Goal: Navigation & Orientation: Find specific page/section

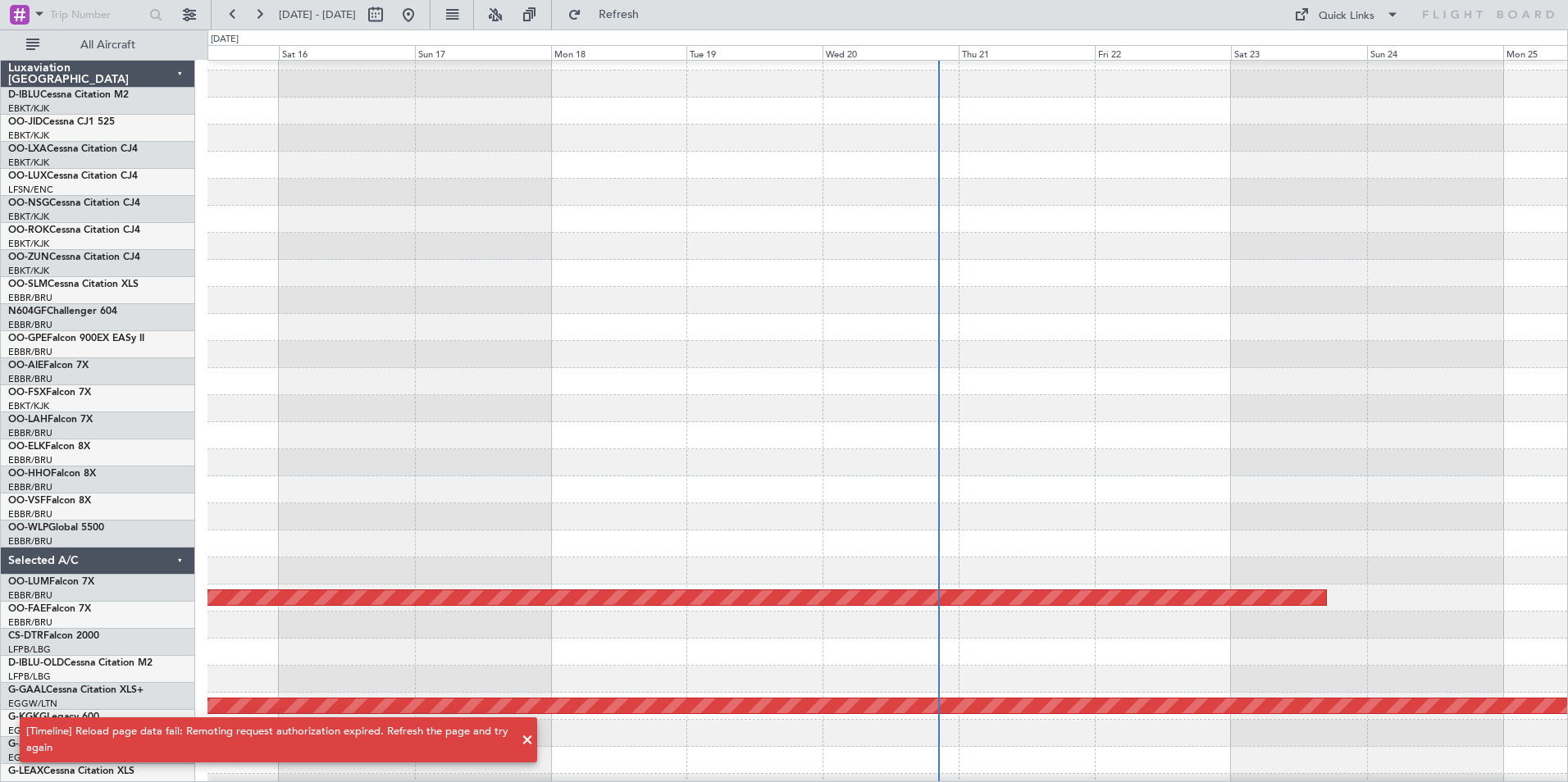
scroll to position [17, 0]
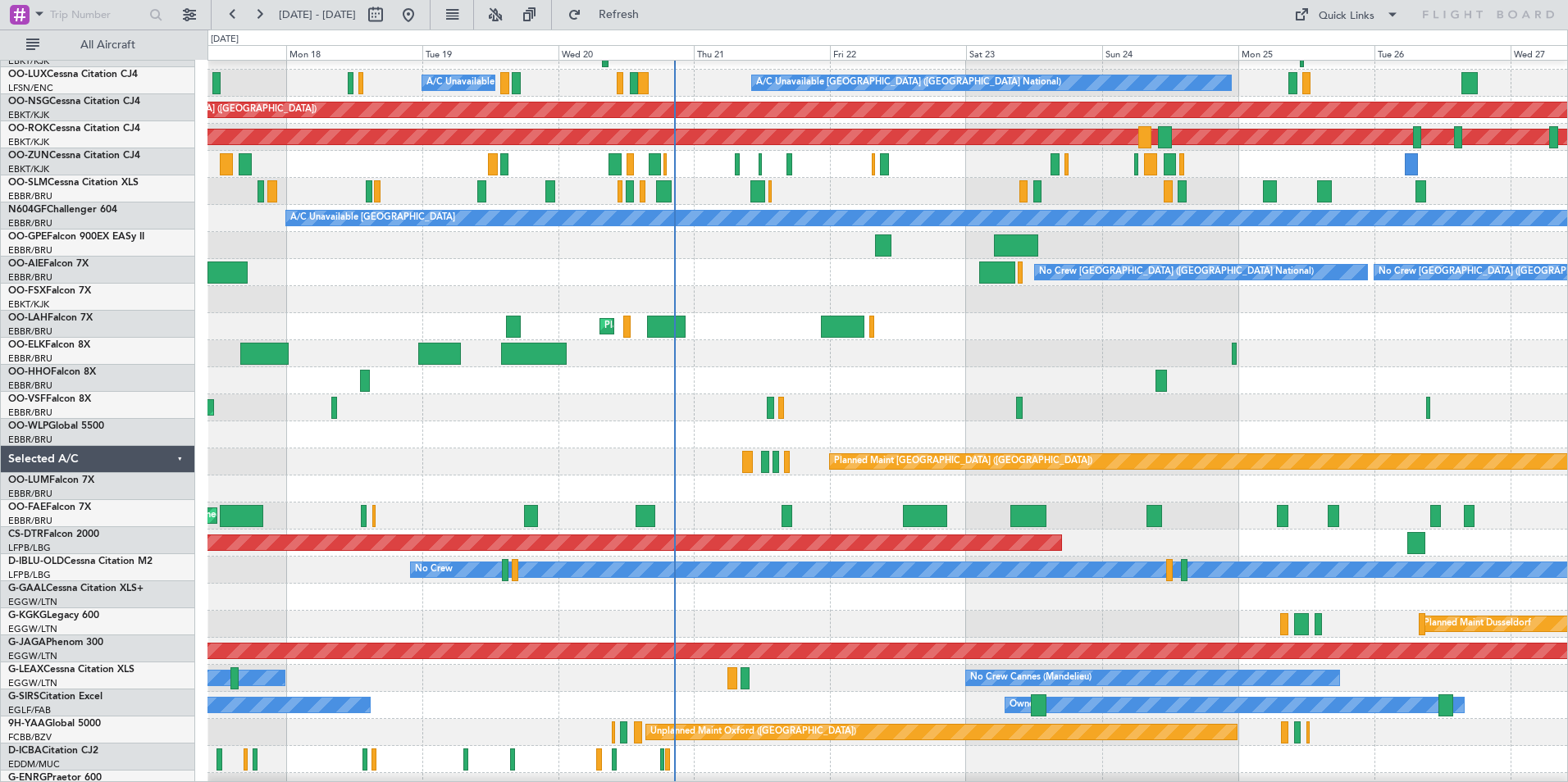
click at [739, 394] on div "AOG Maint Geneva (Cointrin)" at bounding box center [887, 407] width 1360 height 27
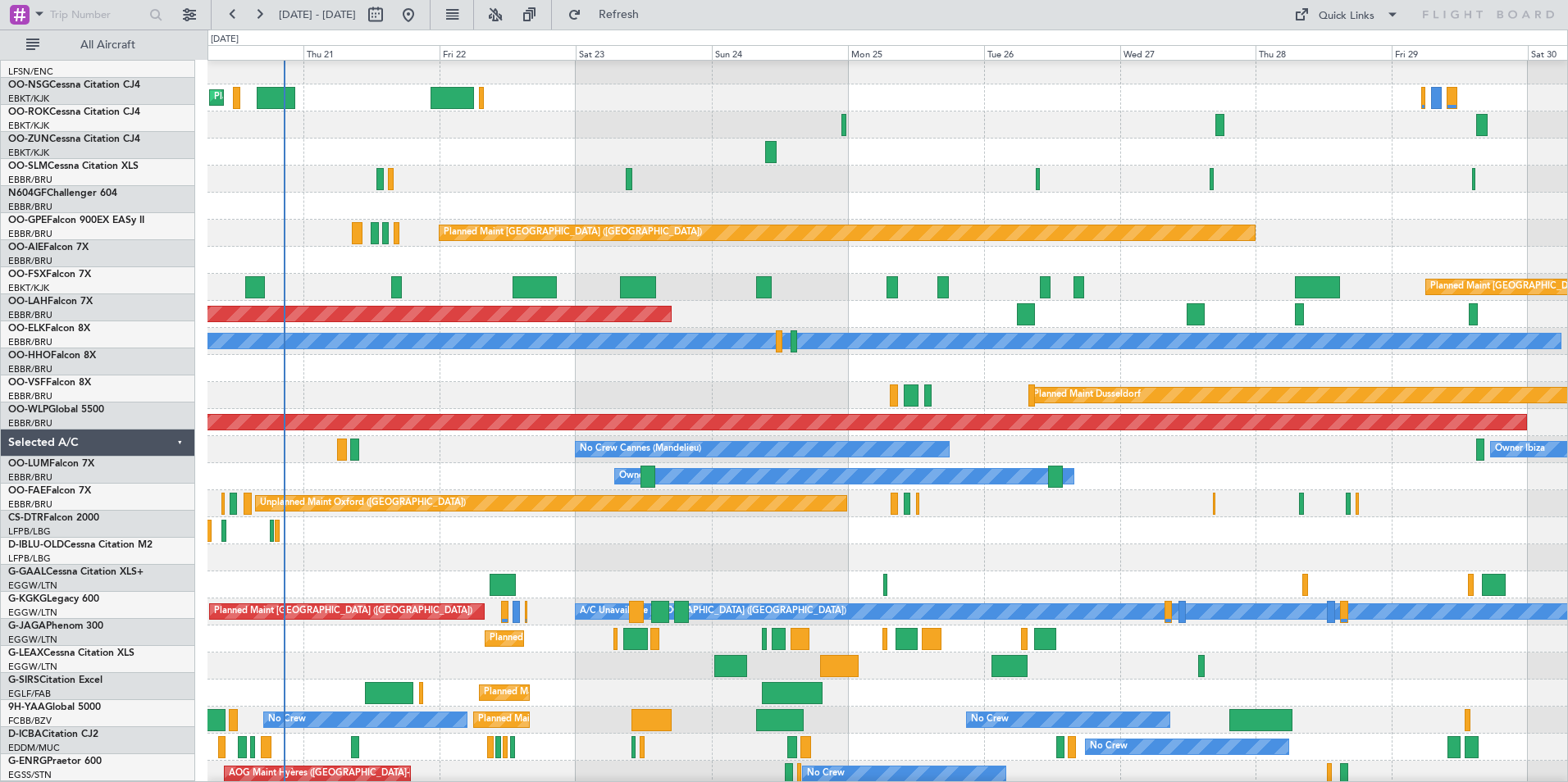
scroll to position [306, 0]
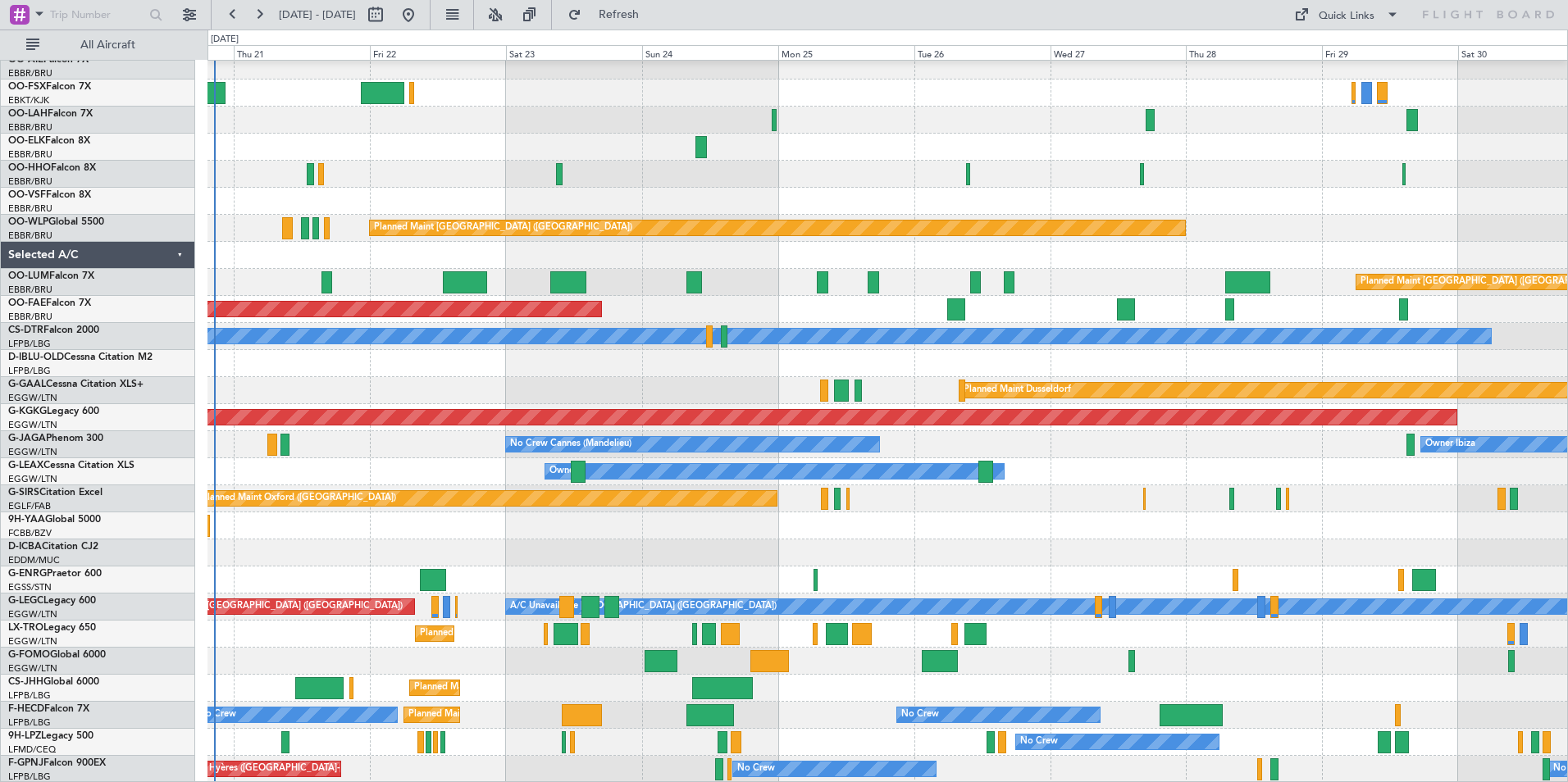
click at [759, 208] on div "No Crew Brussels (Brussels National) No Crew Brussels (Brussels National) Plann…" at bounding box center [887, 268] width 1360 height 1028
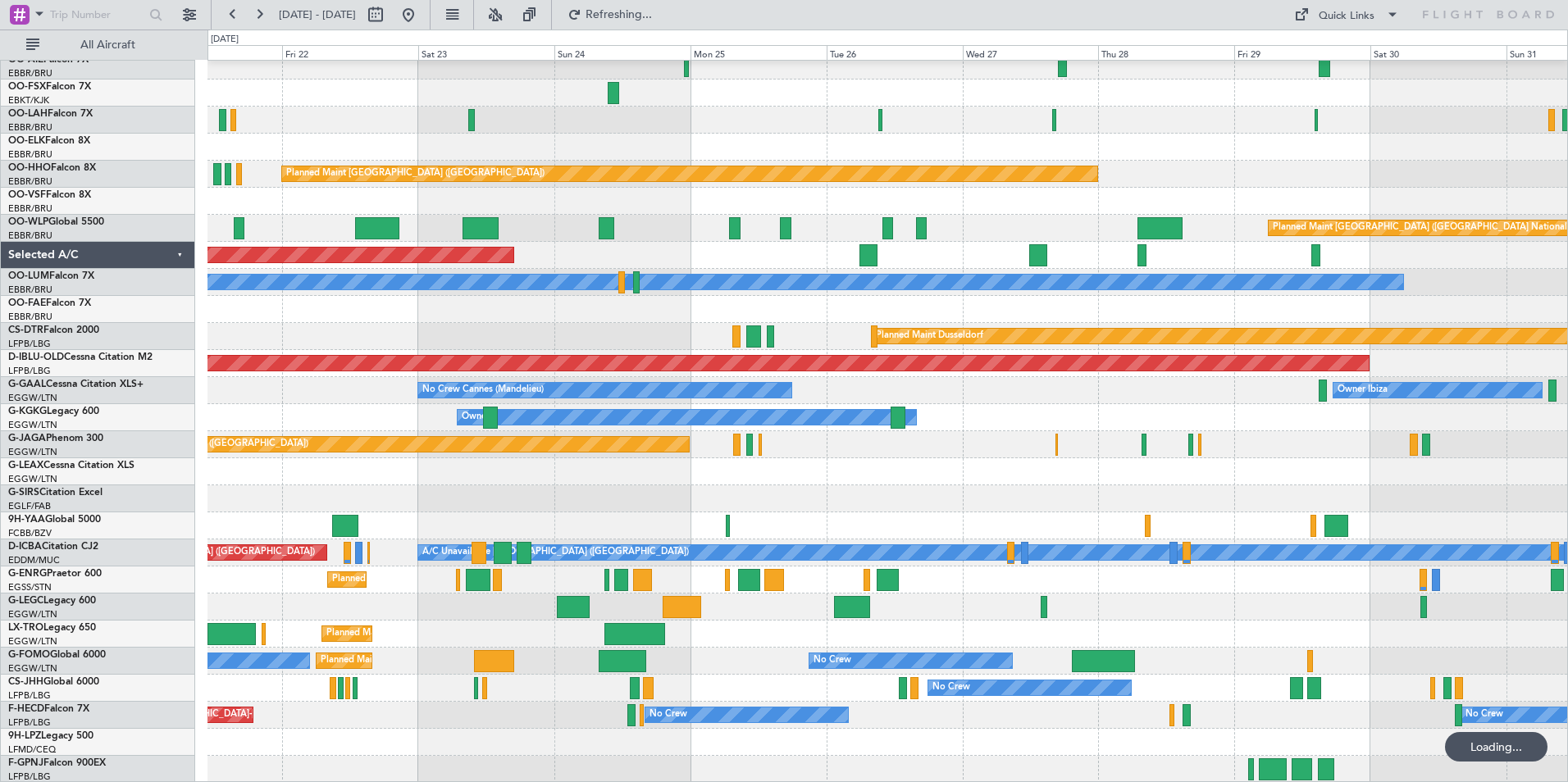
scroll to position [360, 0]
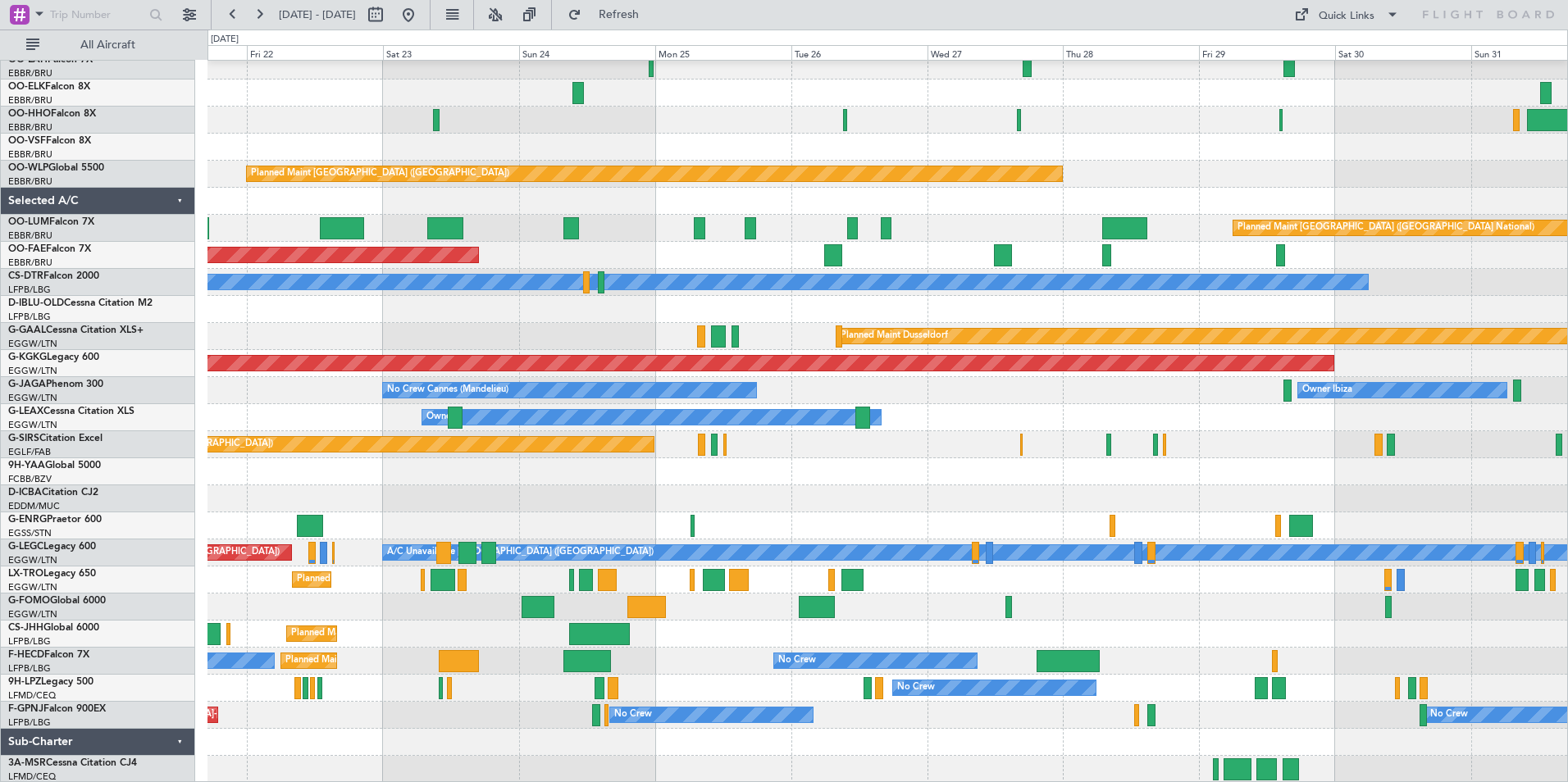
click at [942, 305] on div "Planned Maint Kortrijk-Wevelgem Planned Maint Alton-st Louis (St Louis Regl) Pl…" at bounding box center [887, 241] width 1360 height 1082
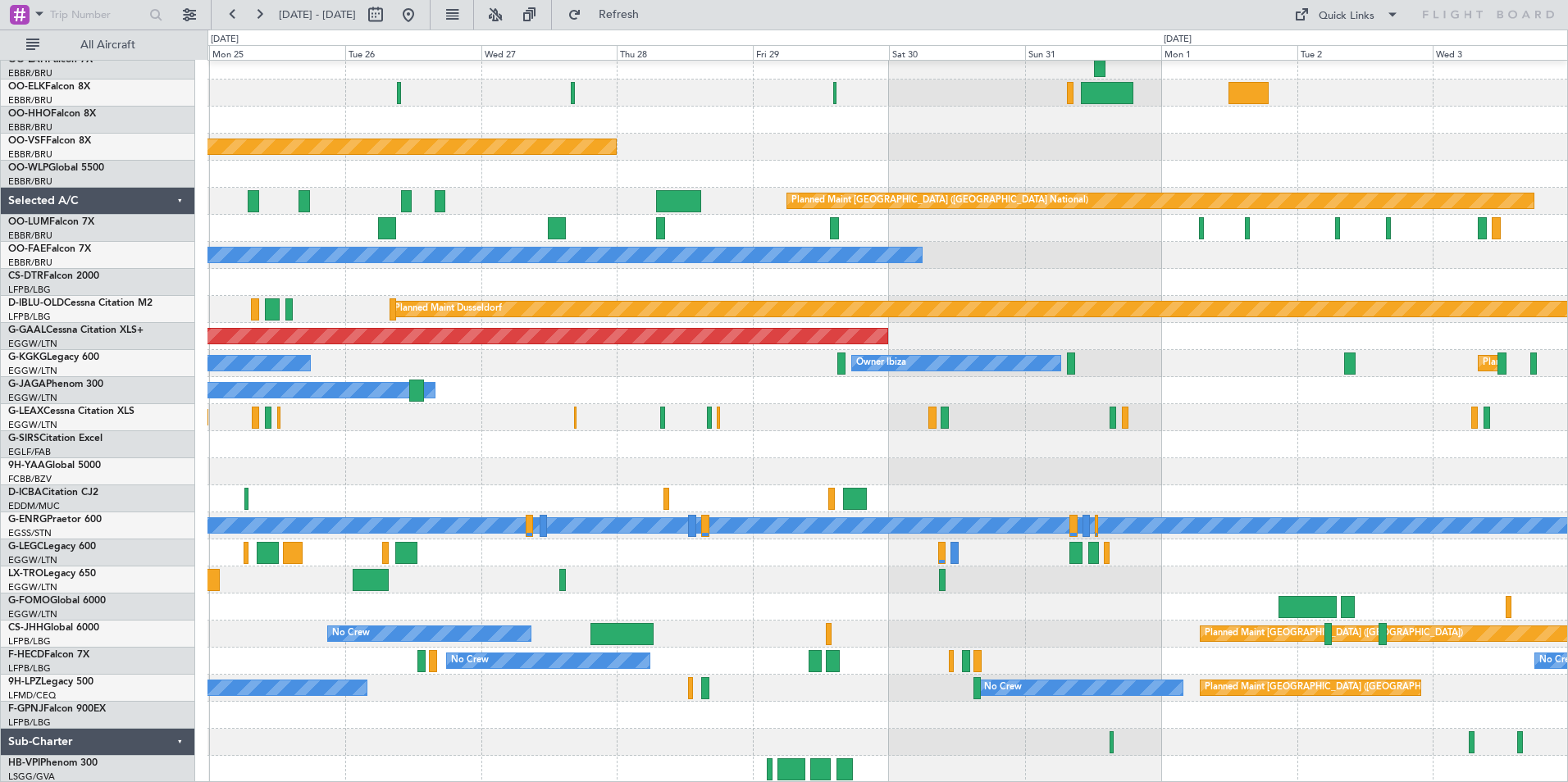
scroll to position [387, 0]
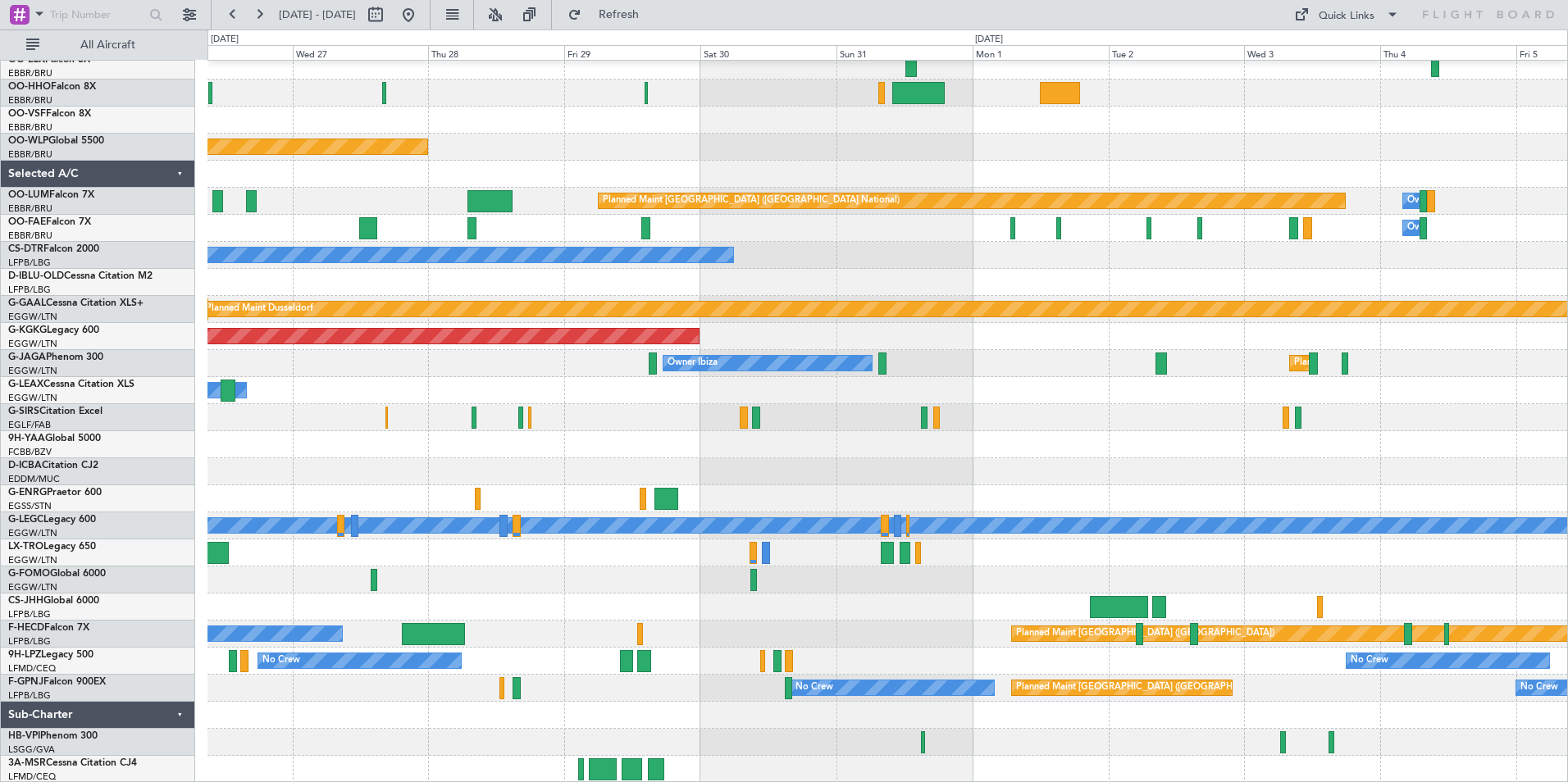
click at [295, 207] on div "Planned Maint Alton-st Louis (St Louis Regl) Planned Maint Berlin (Brandenburg)…" at bounding box center [887, 229] width 1360 height 1110
